Goal: Task Accomplishment & Management: Use online tool/utility

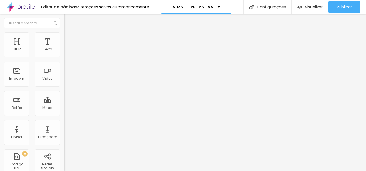
click at [64, 54] on button "button" at bounding box center [68, 51] width 8 height 6
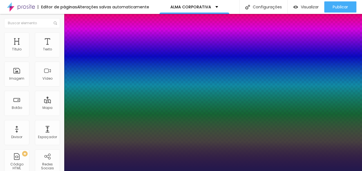
type input "1"
type input "8"
type input "1"
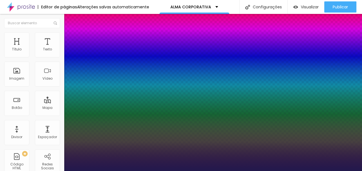
type input "15"
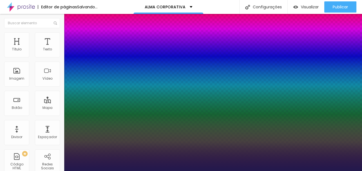
type input "1"
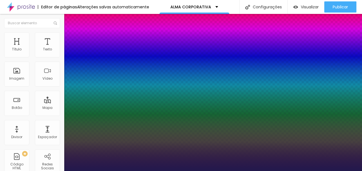
type input "15"
click at [171, 171] on div at bounding box center [181, 171] width 362 height 0
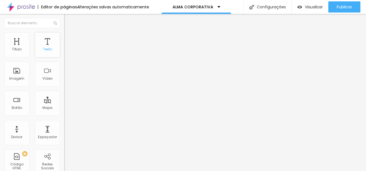
click at [47, 46] on div "Texto" at bounding box center [47, 44] width 25 height 25
click at [67, 51] on icon "button" at bounding box center [68, 50] width 2 height 2
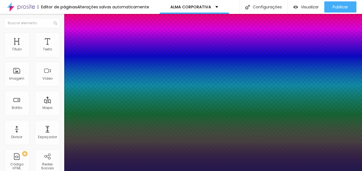
type input "1"
type input "8"
type input "1"
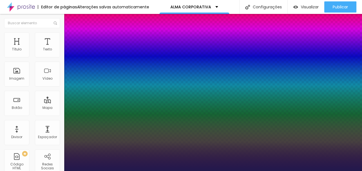
type input "15"
type input "1"
type input "15"
click at [227, 171] on div at bounding box center [181, 171] width 362 height 0
